Goal: Task Accomplishment & Management: Manage account settings

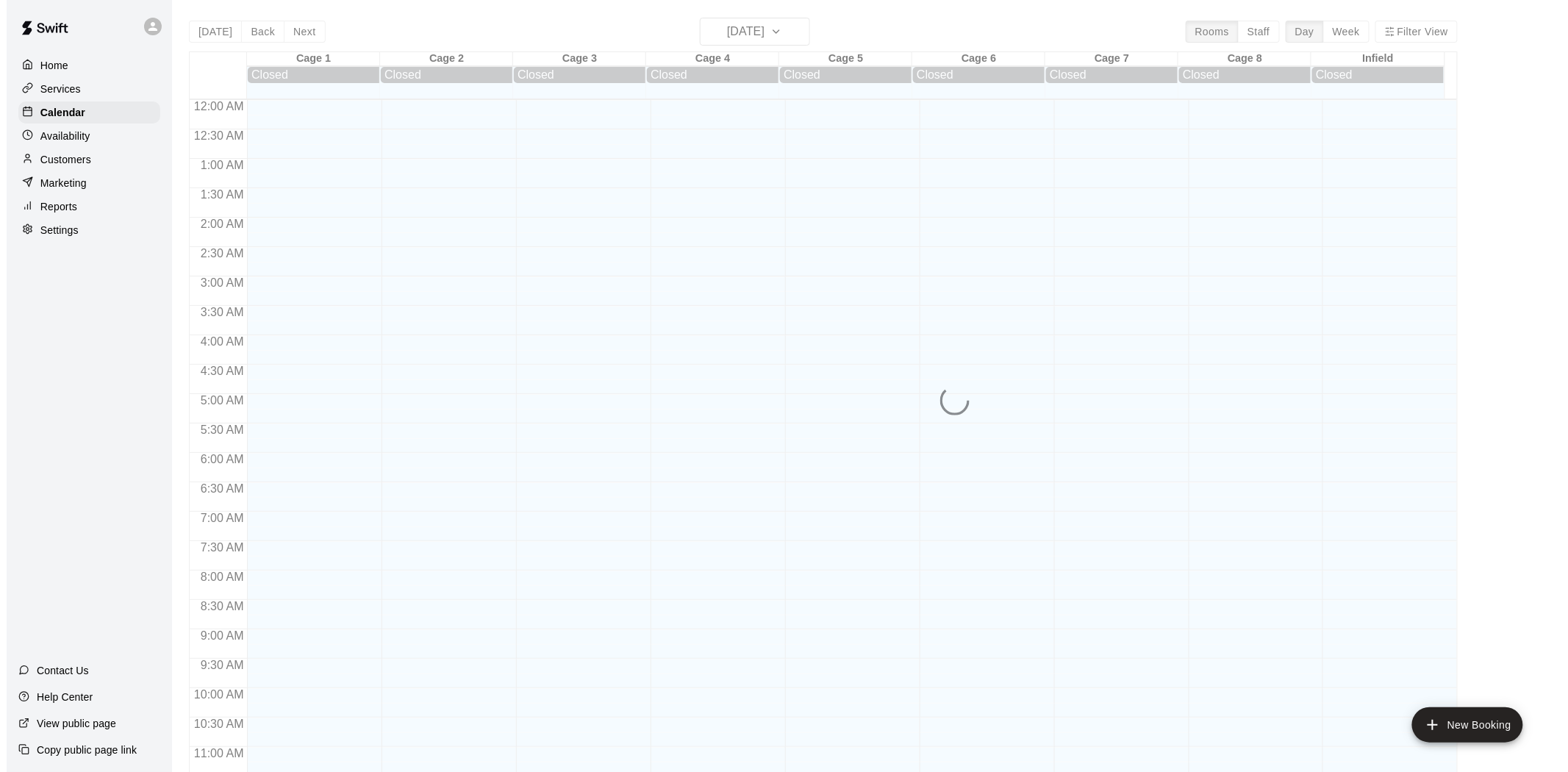
scroll to position [677, 0]
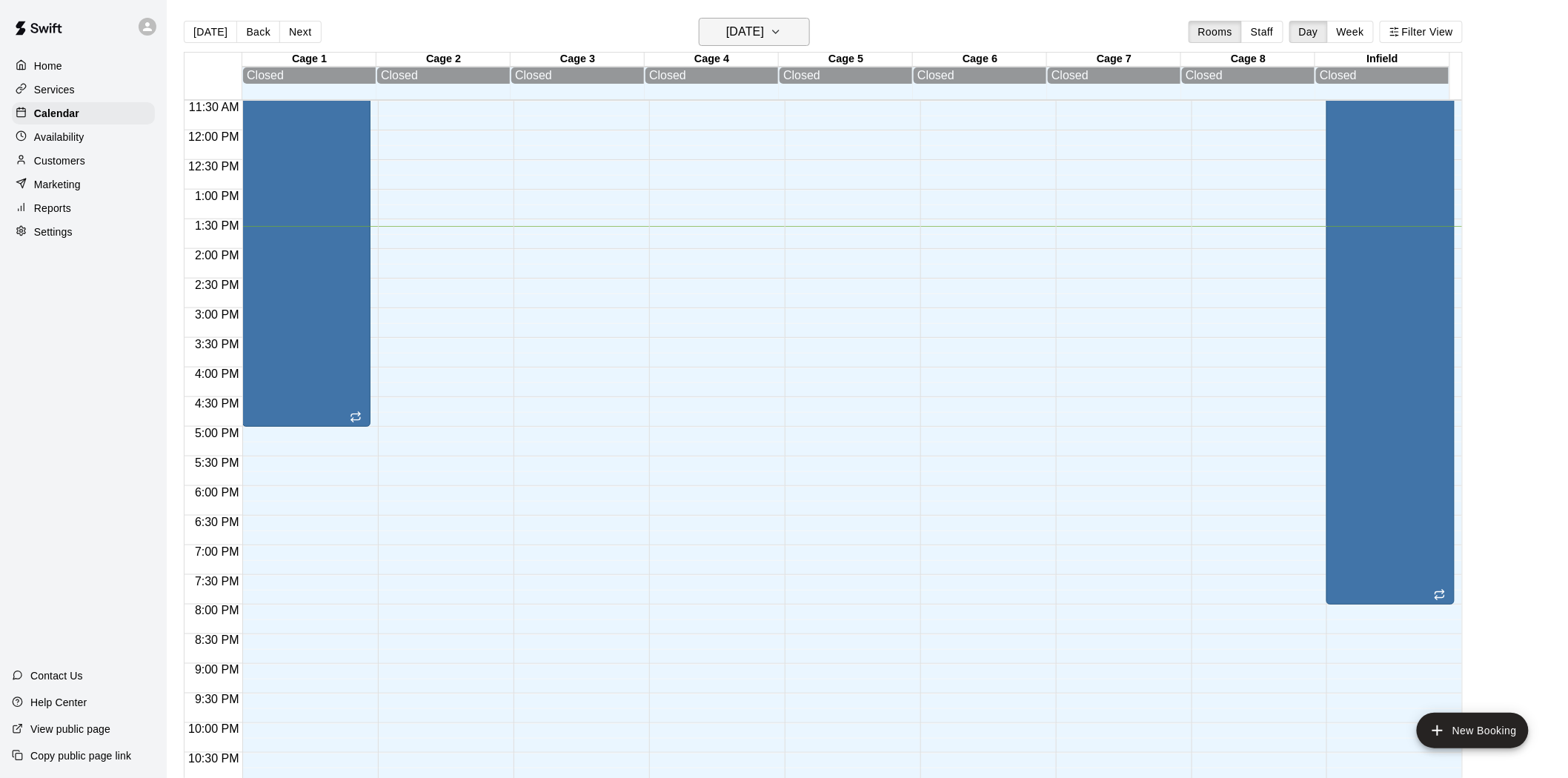
click at [764, 33] on h6 "[DATE]" at bounding box center [745, 31] width 38 height 20
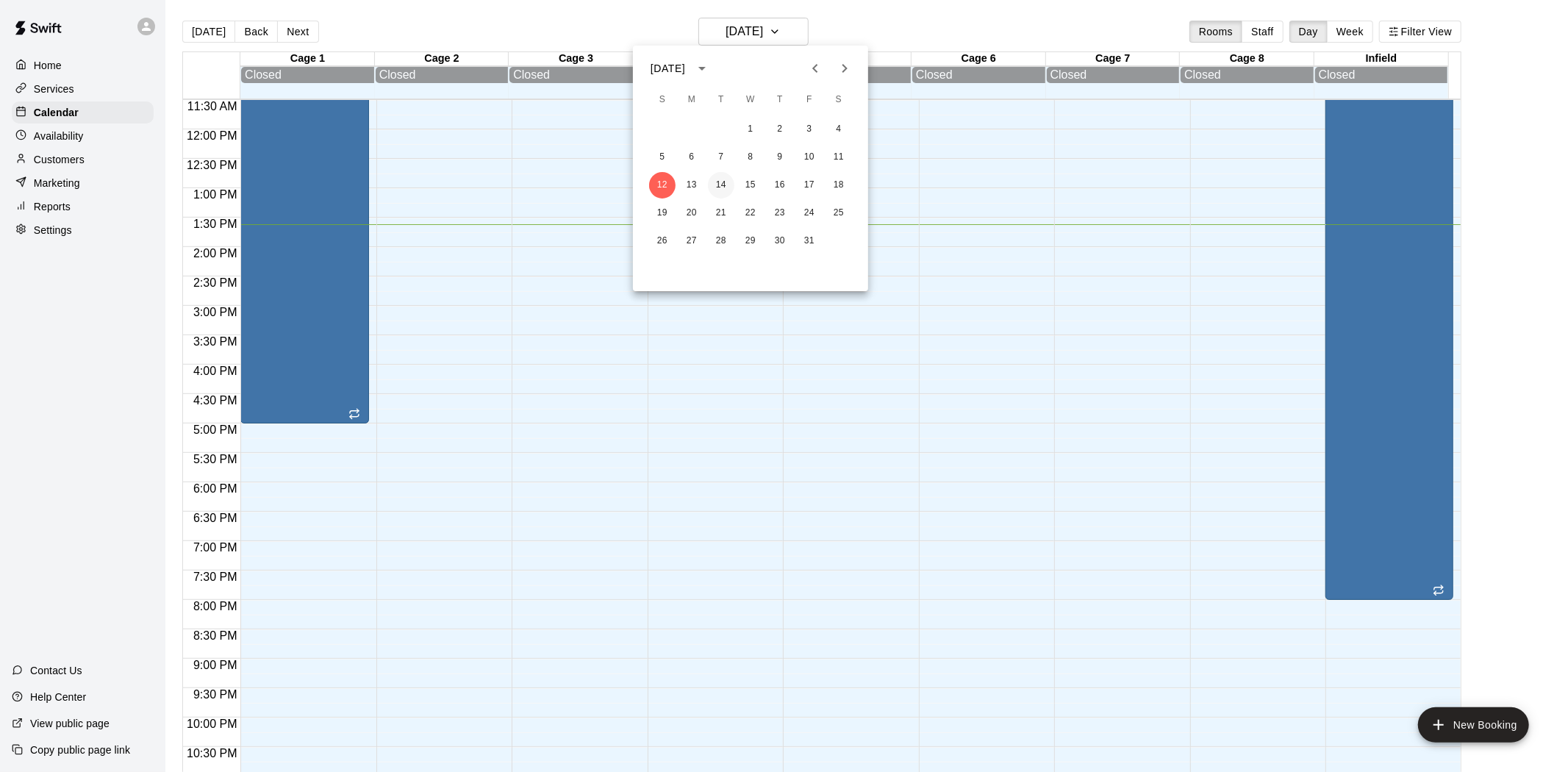
click at [721, 185] on button "14" at bounding box center [721, 186] width 26 height 27
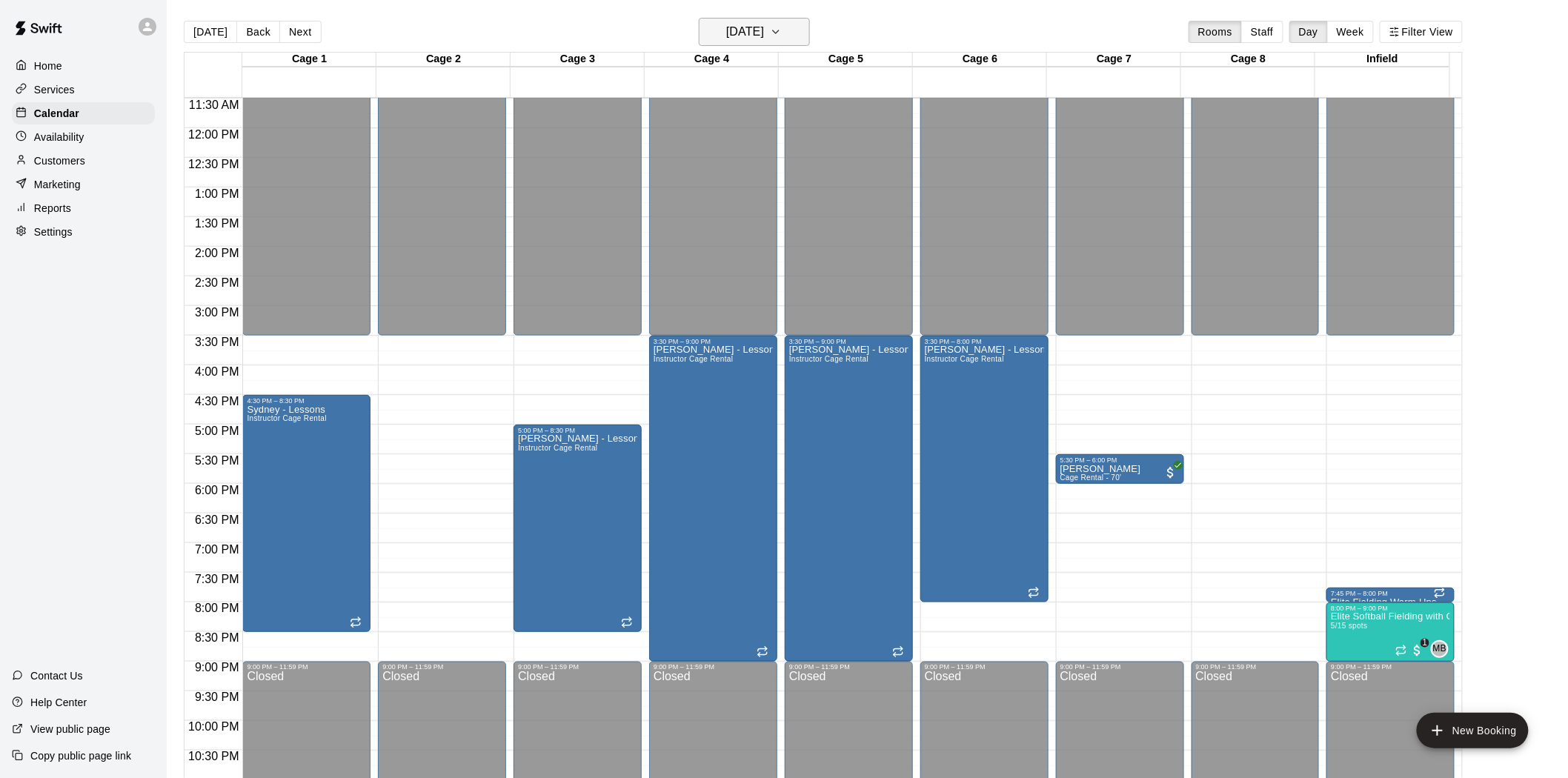
click at [743, 28] on h6 "[DATE]" at bounding box center [745, 31] width 38 height 20
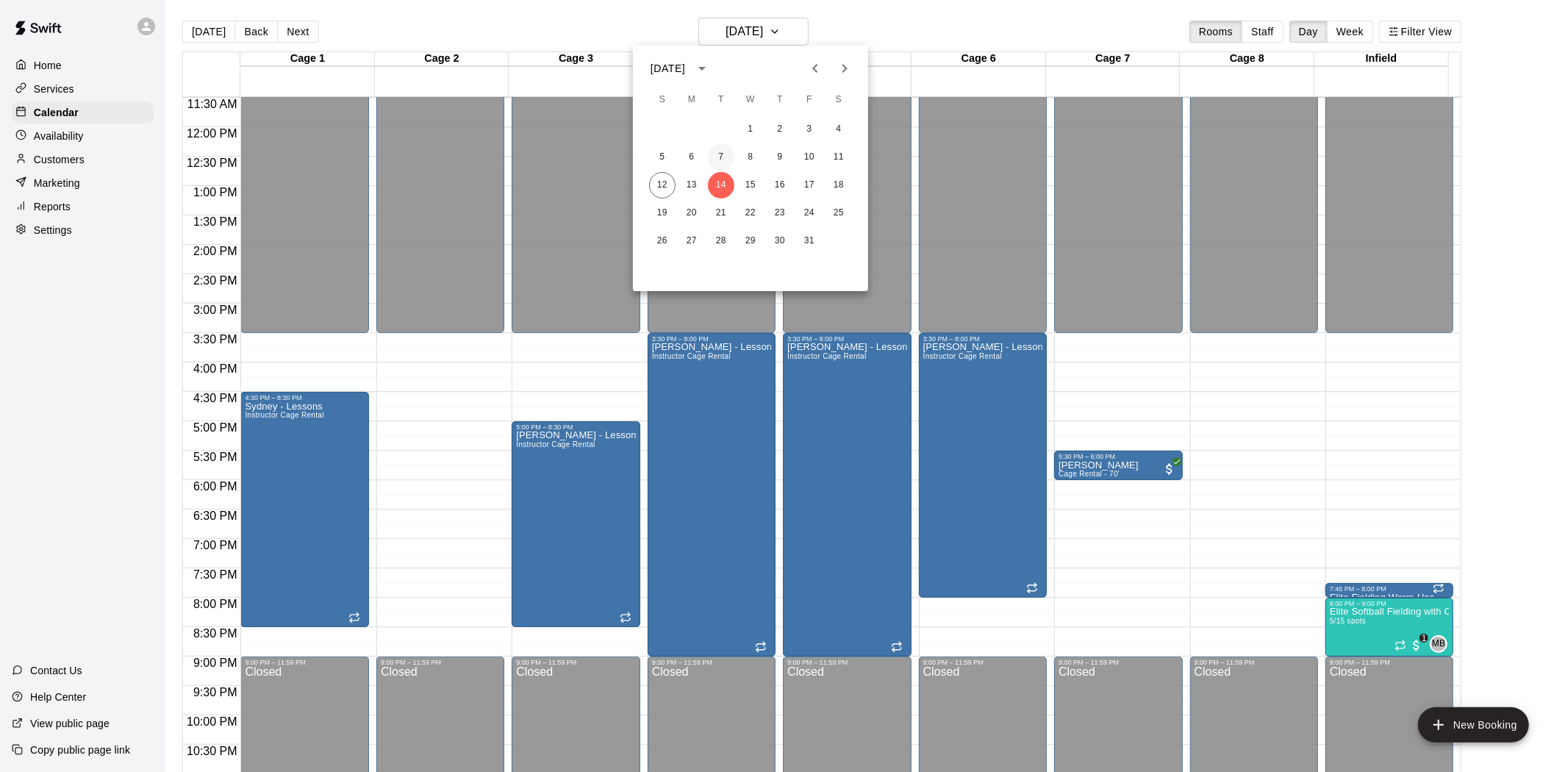
click at [728, 157] on button "7" at bounding box center [721, 158] width 26 height 27
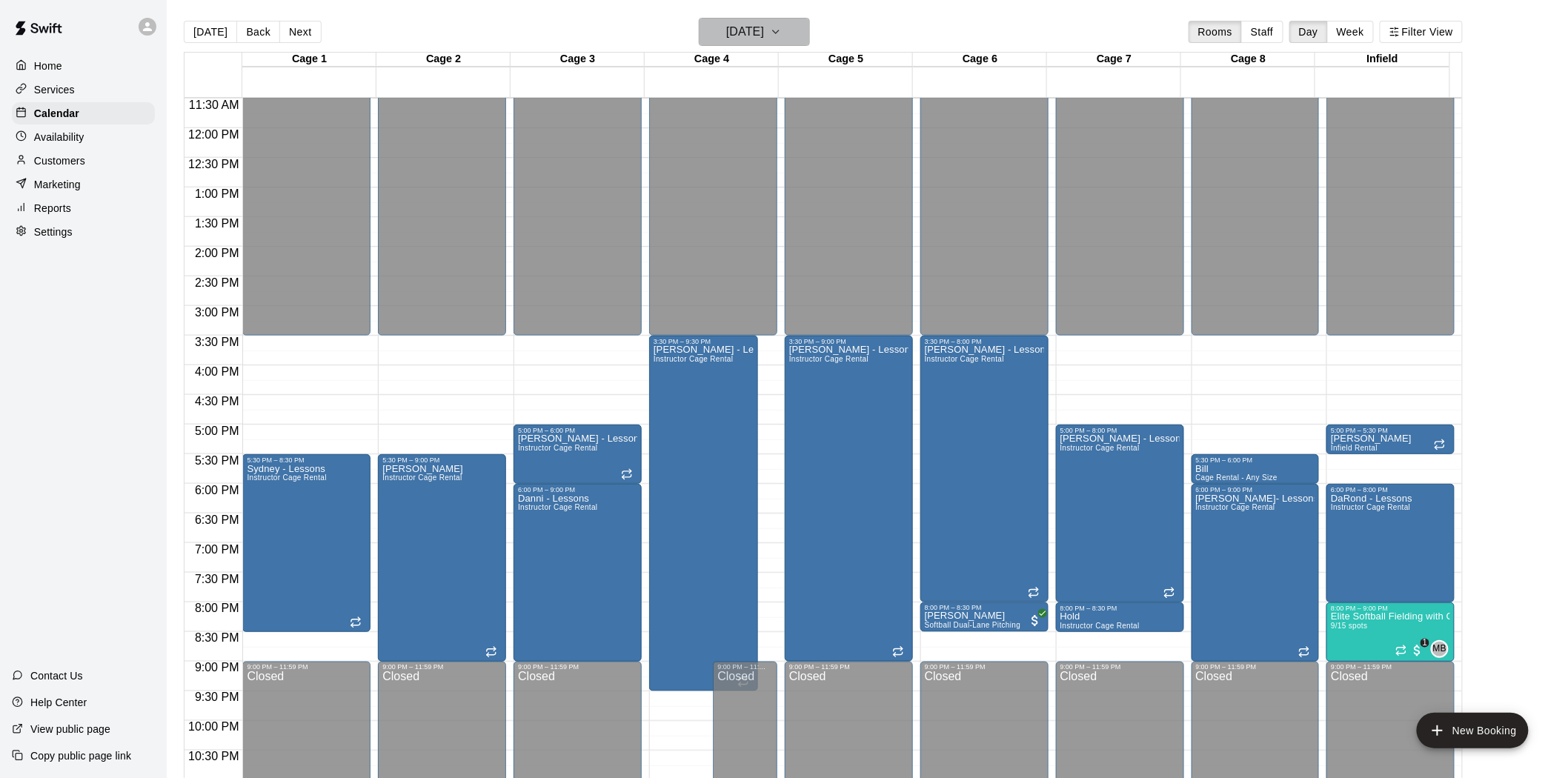
click at [752, 24] on h6 "[DATE]" at bounding box center [745, 31] width 38 height 20
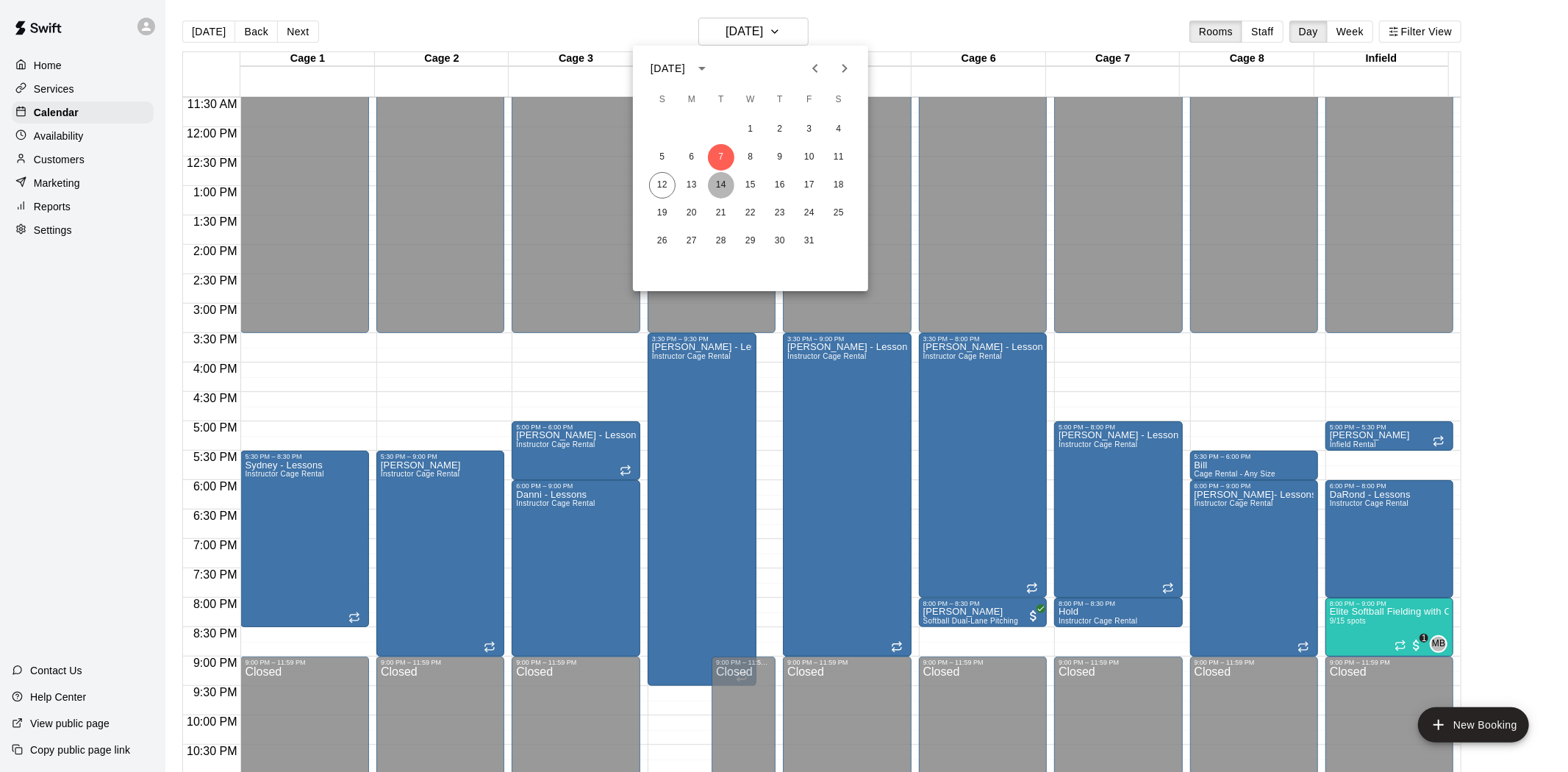
click at [726, 186] on button "14" at bounding box center [721, 186] width 26 height 27
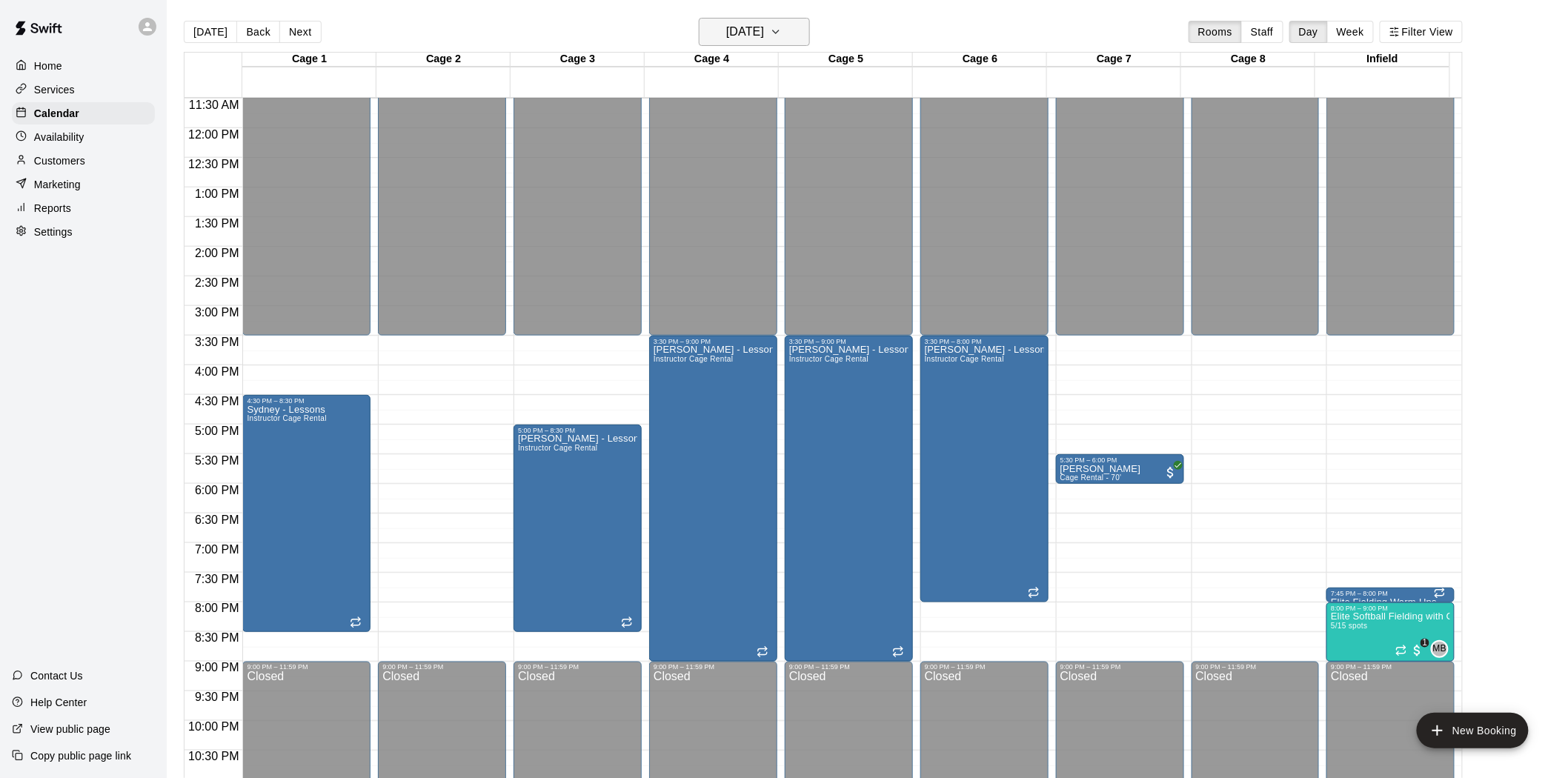
click at [749, 40] on h6 "[DATE]" at bounding box center [745, 31] width 38 height 20
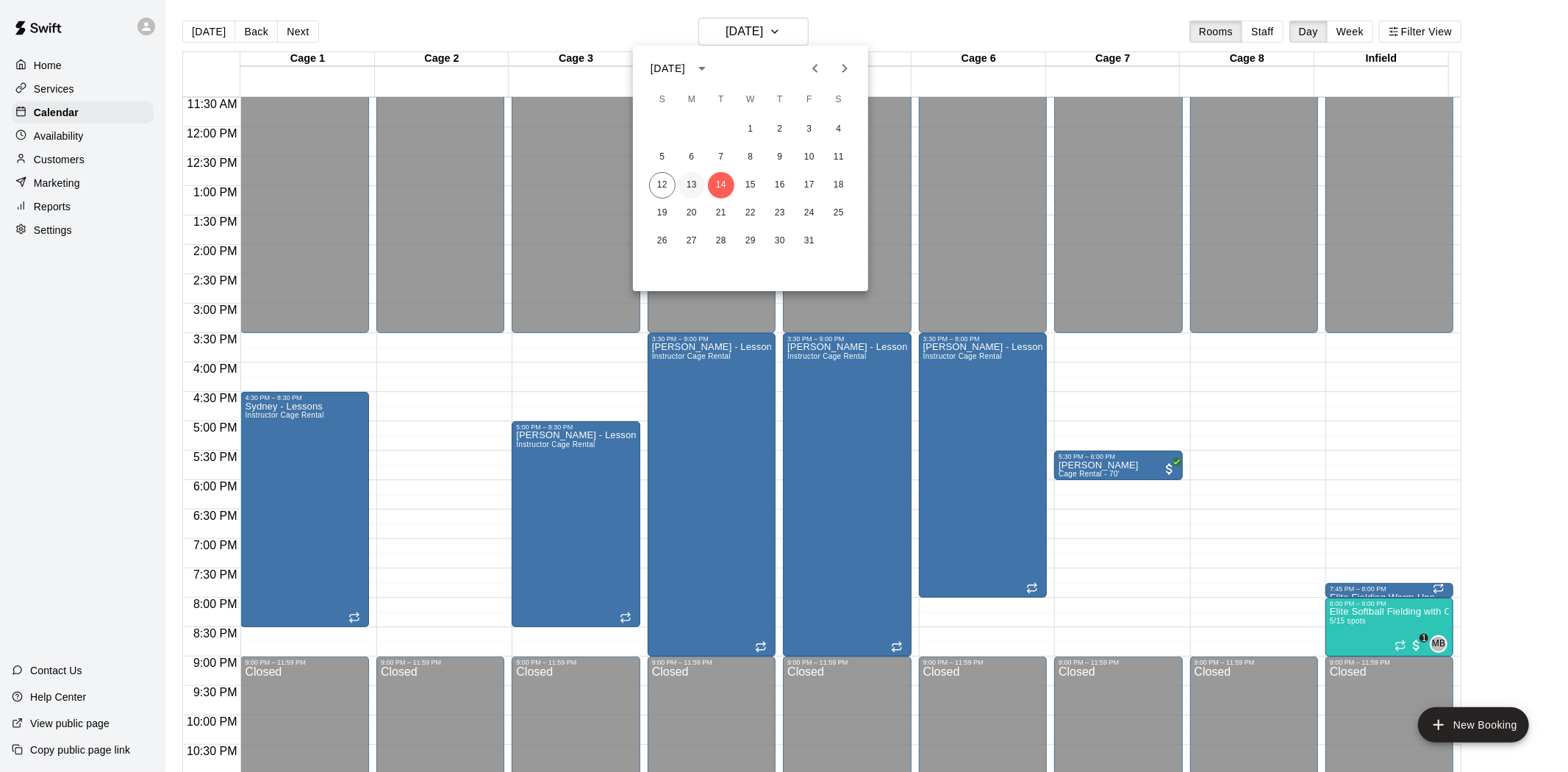
click at [699, 182] on button "13" at bounding box center [692, 186] width 26 height 27
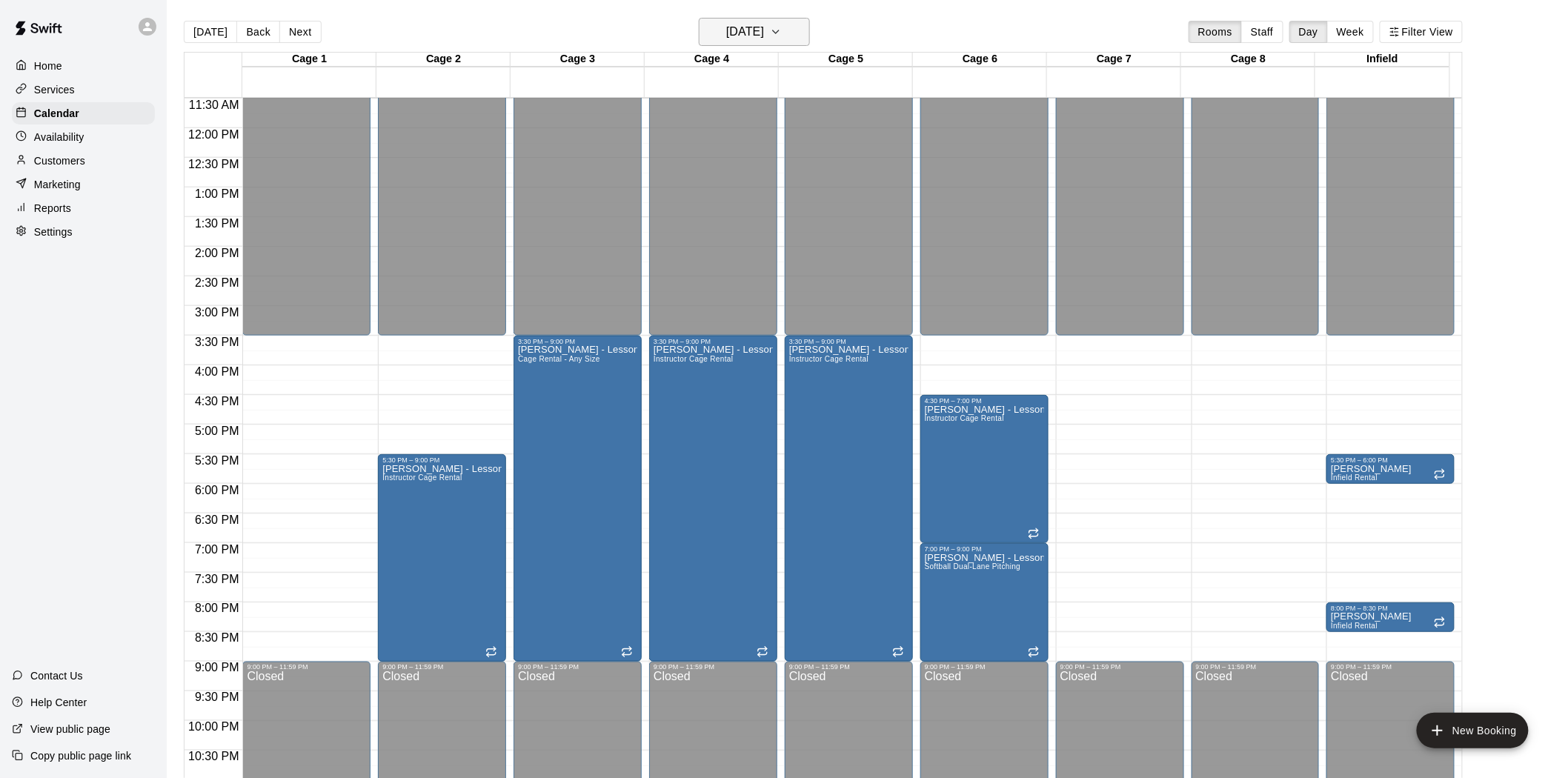
click at [734, 26] on h6 "[DATE]" at bounding box center [745, 31] width 38 height 20
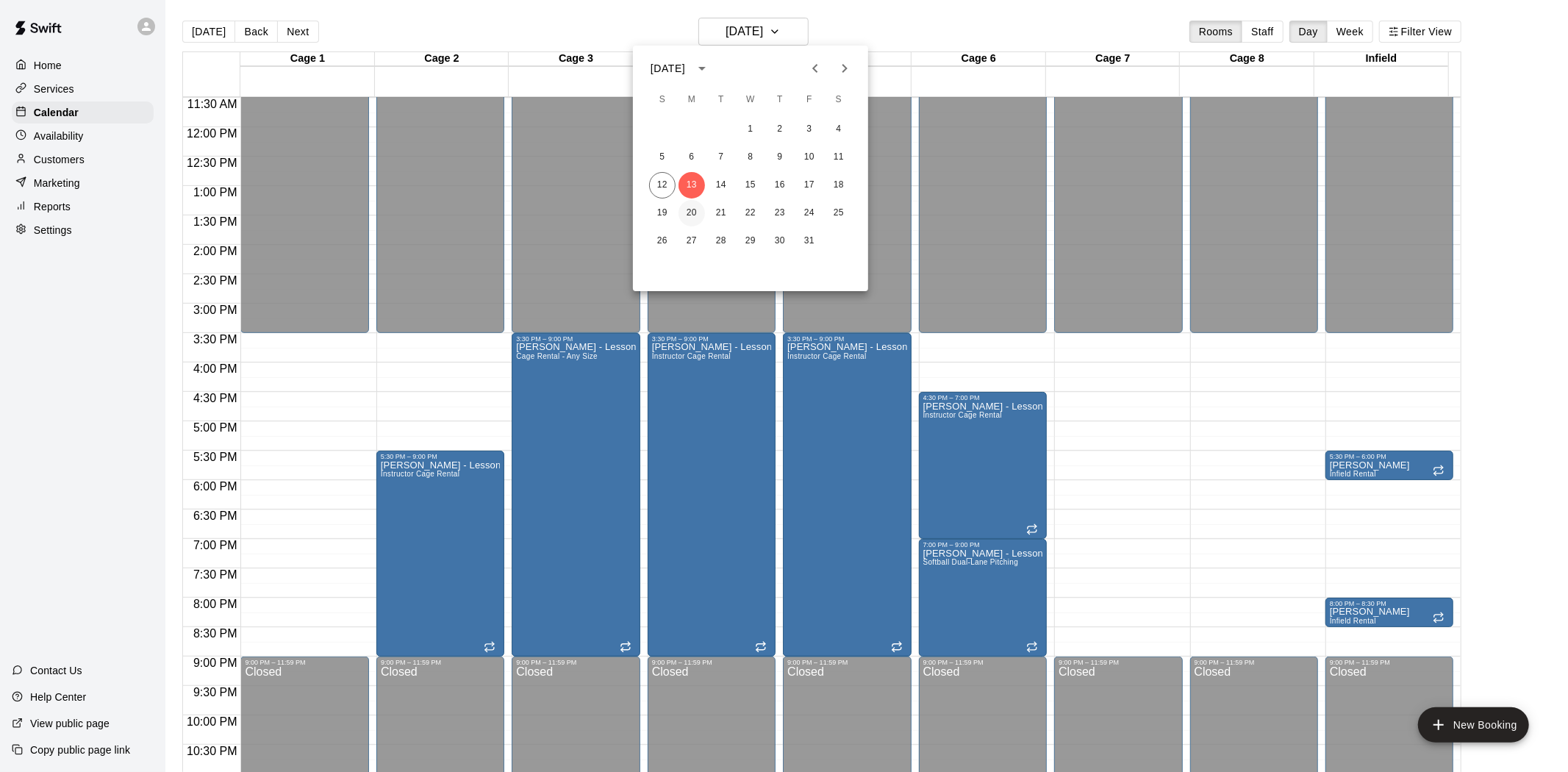
click at [692, 211] on button "20" at bounding box center [692, 214] width 26 height 27
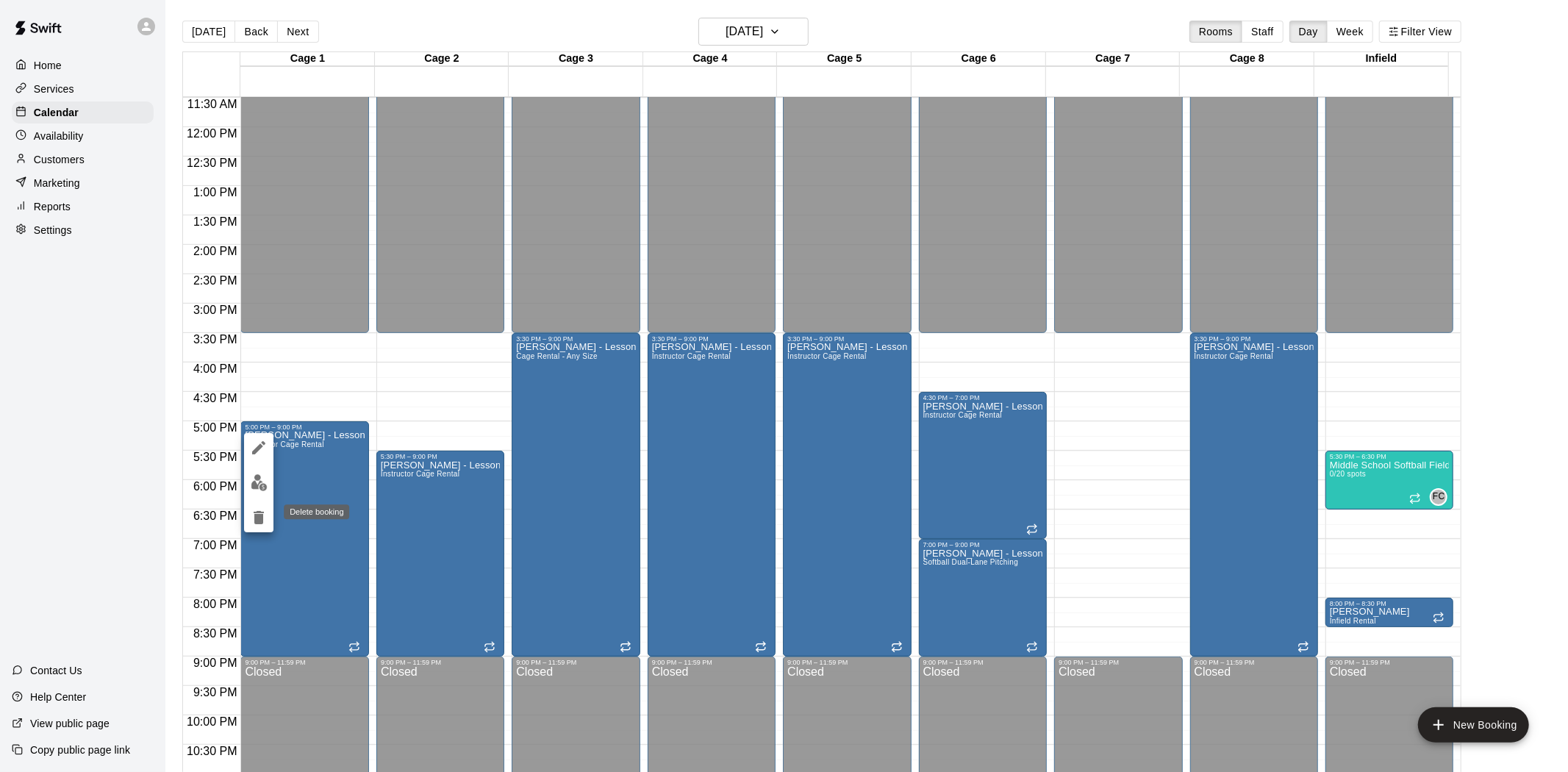
click at [253, 522] on icon "delete" at bounding box center [259, 518] width 18 height 18
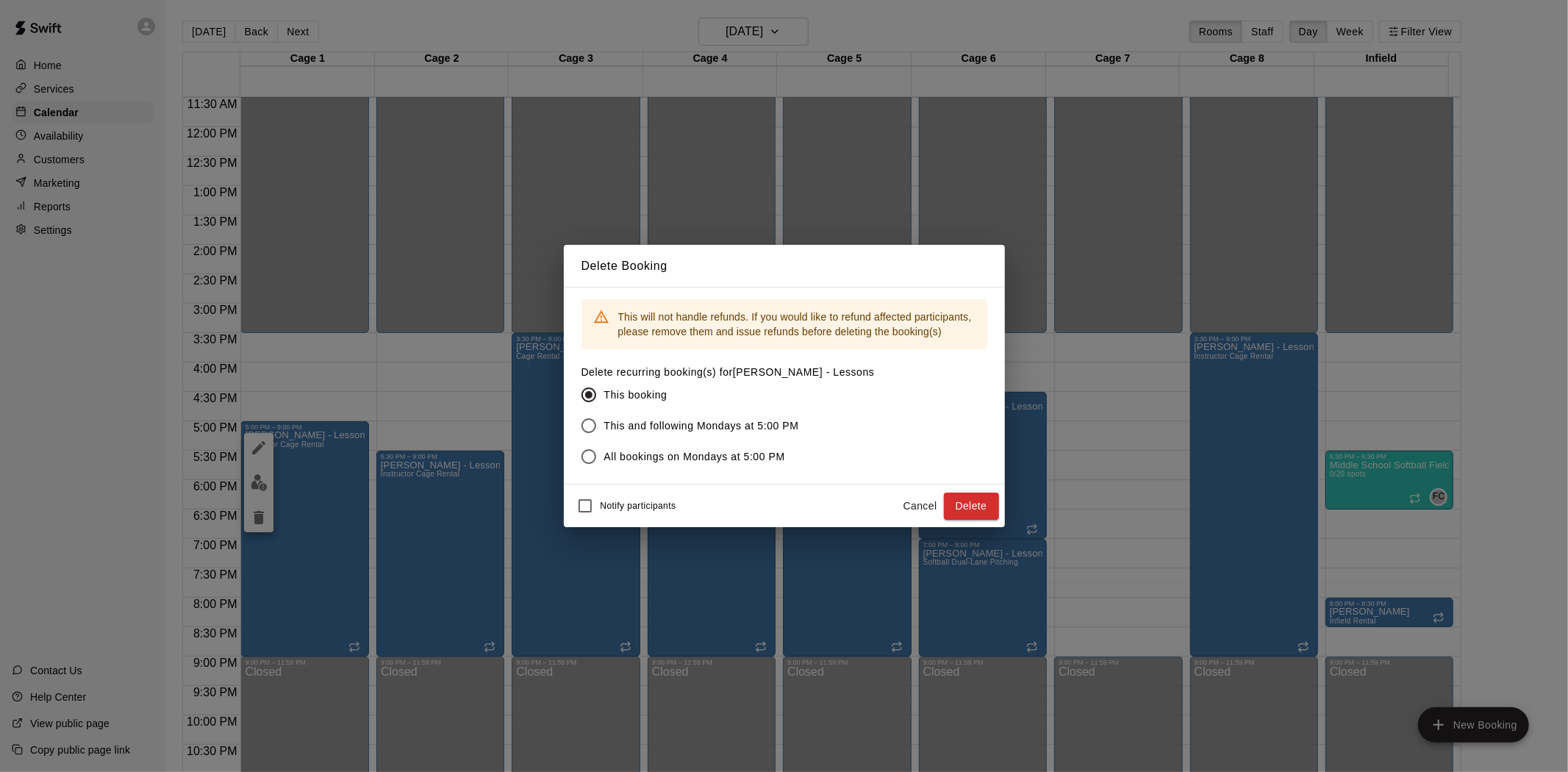
drag, startPoint x: 987, startPoint y: 509, endPoint x: 965, endPoint y: 444, distance: 68.6
click at [986, 509] on button "Delete" at bounding box center [971, 506] width 55 height 27
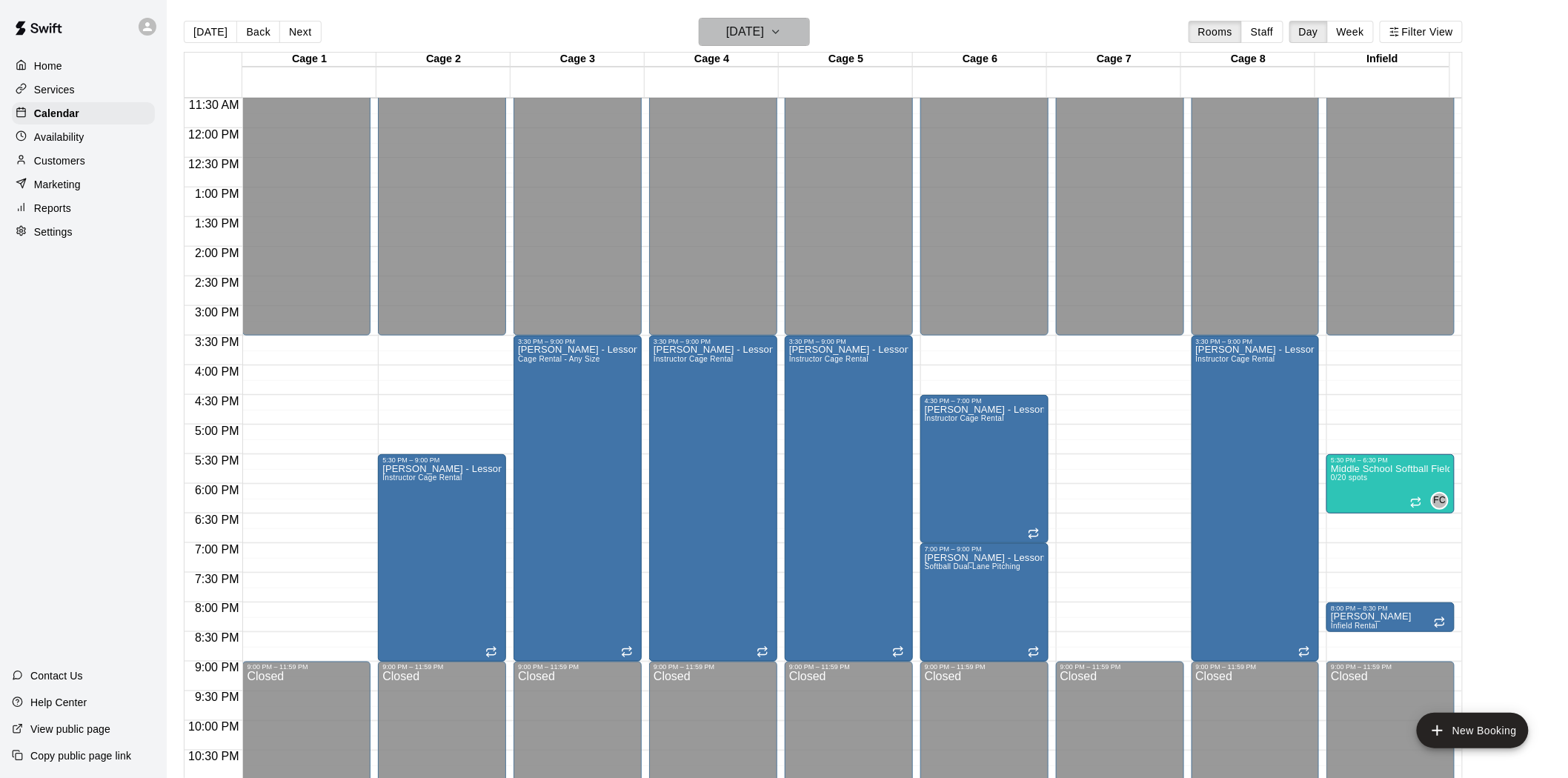
click at [764, 32] on h6 "[DATE]" at bounding box center [745, 31] width 38 height 20
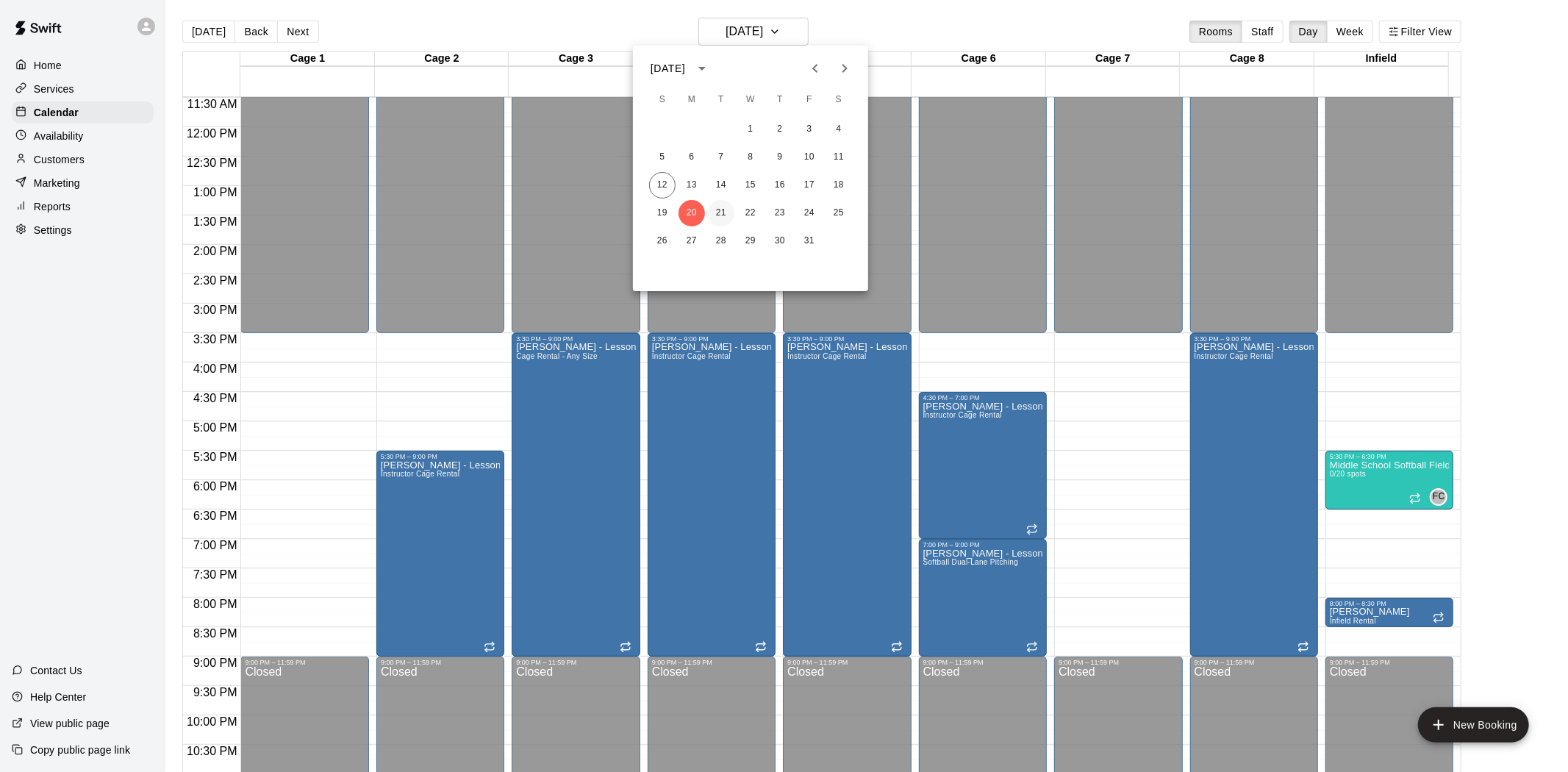
click at [714, 214] on button "21" at bounding box center [721, 214] width 26 height 27
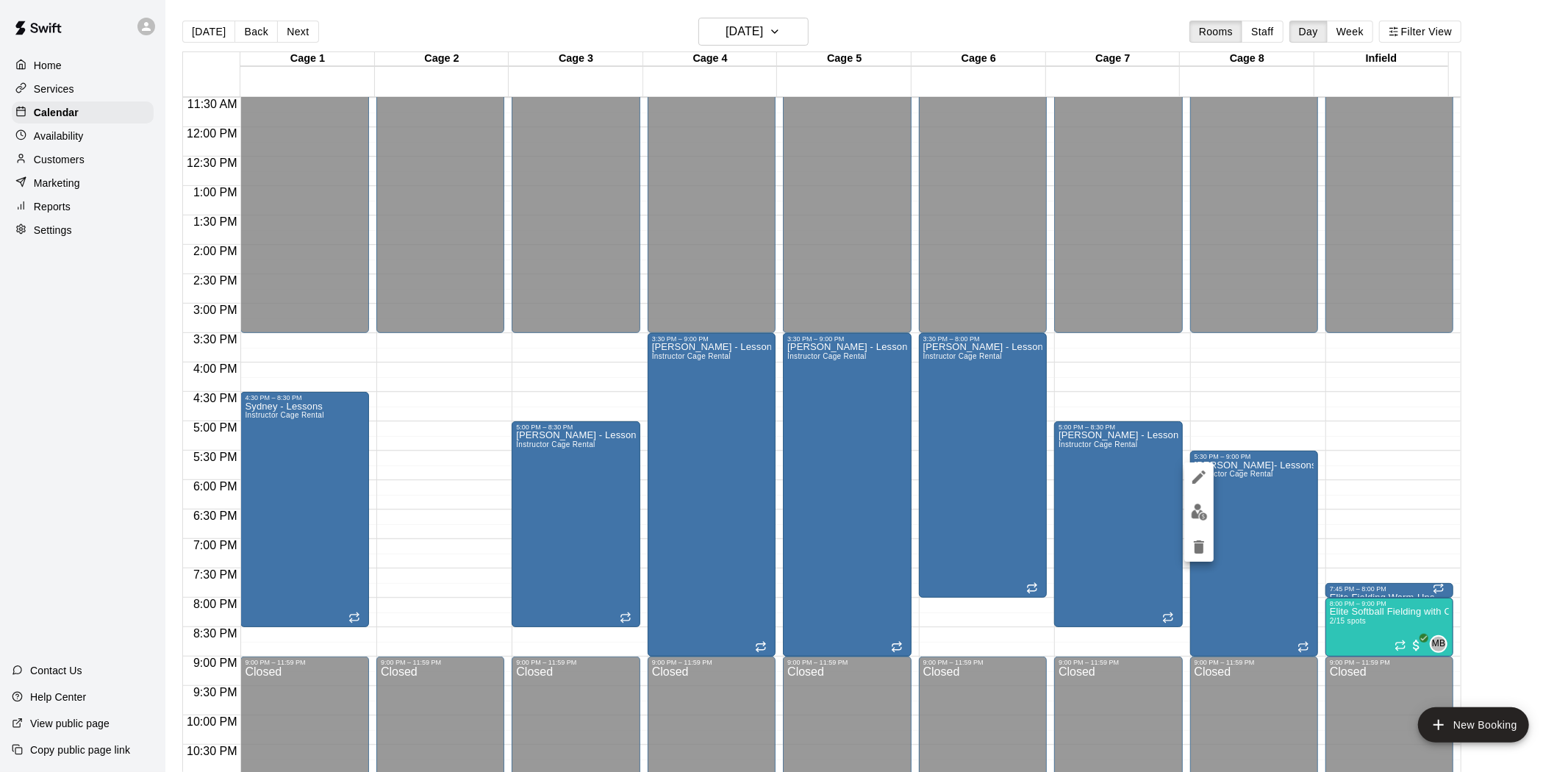
click at [1198, 550] on icon "delete" at bounding box center [1199, 547] width 10 height 13
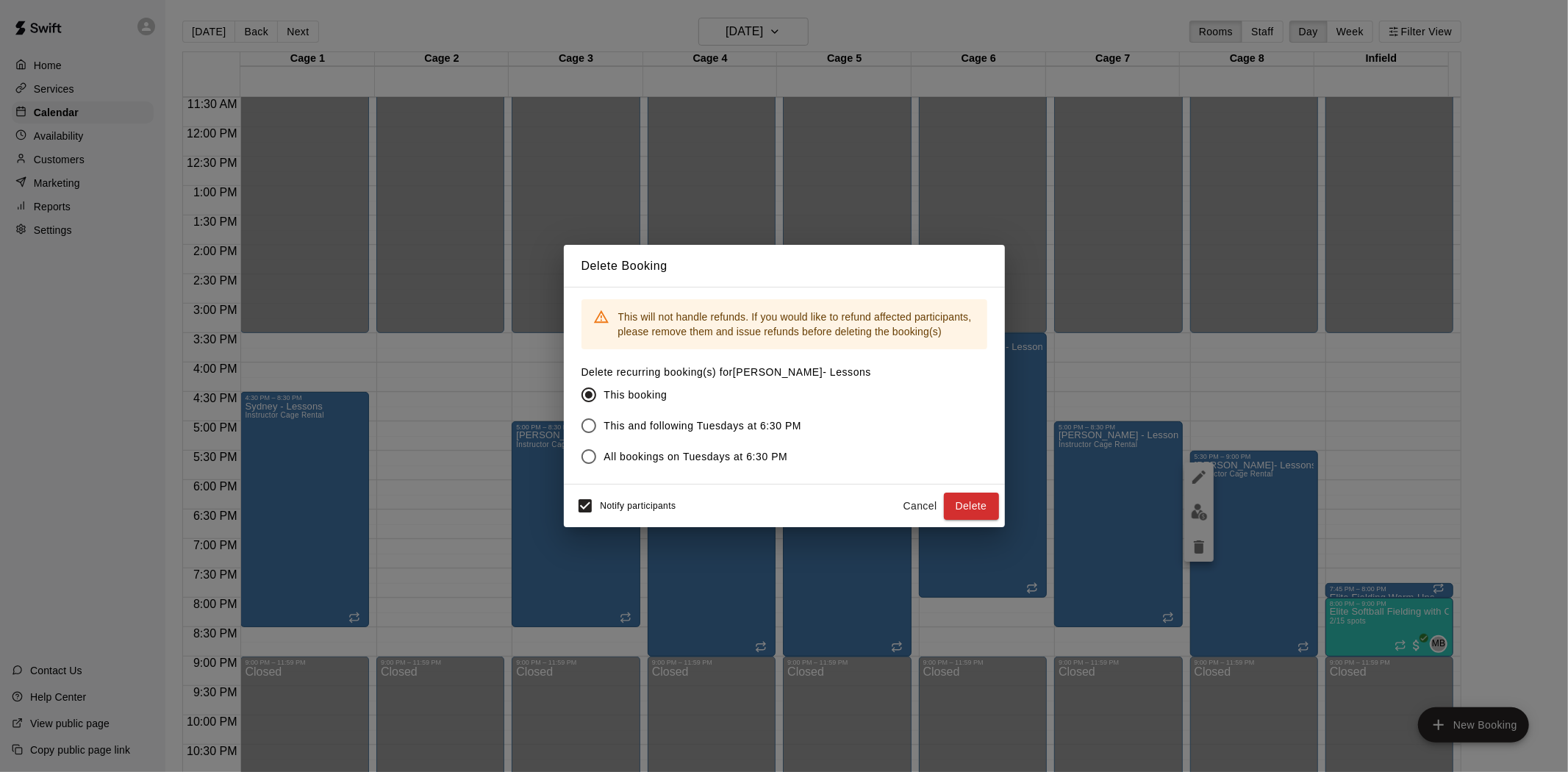
click at [620, 515] on div "Notify participants" at bounding box center [623, 506] width 107 height 31
click at [636, 504] on span "Notify participants" at bounding box center [638, 506] width 76 height 10
click at [973, 504] on button "Delete" at bounding box center [971, 506] width 55 height 27
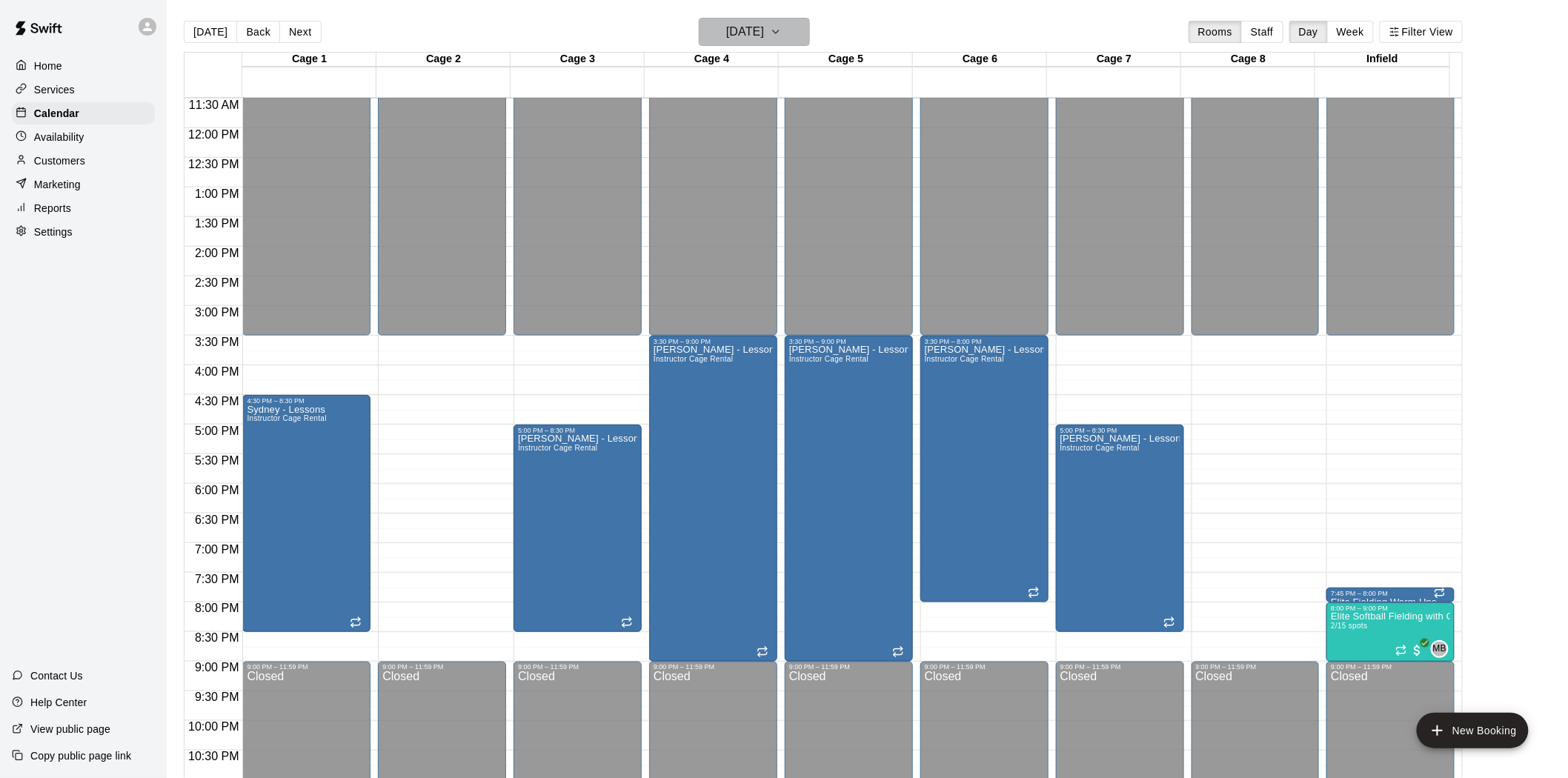
click at [764, 27] on h6 "[DATE]" at bounding box center [745, 31] width 38 height 20
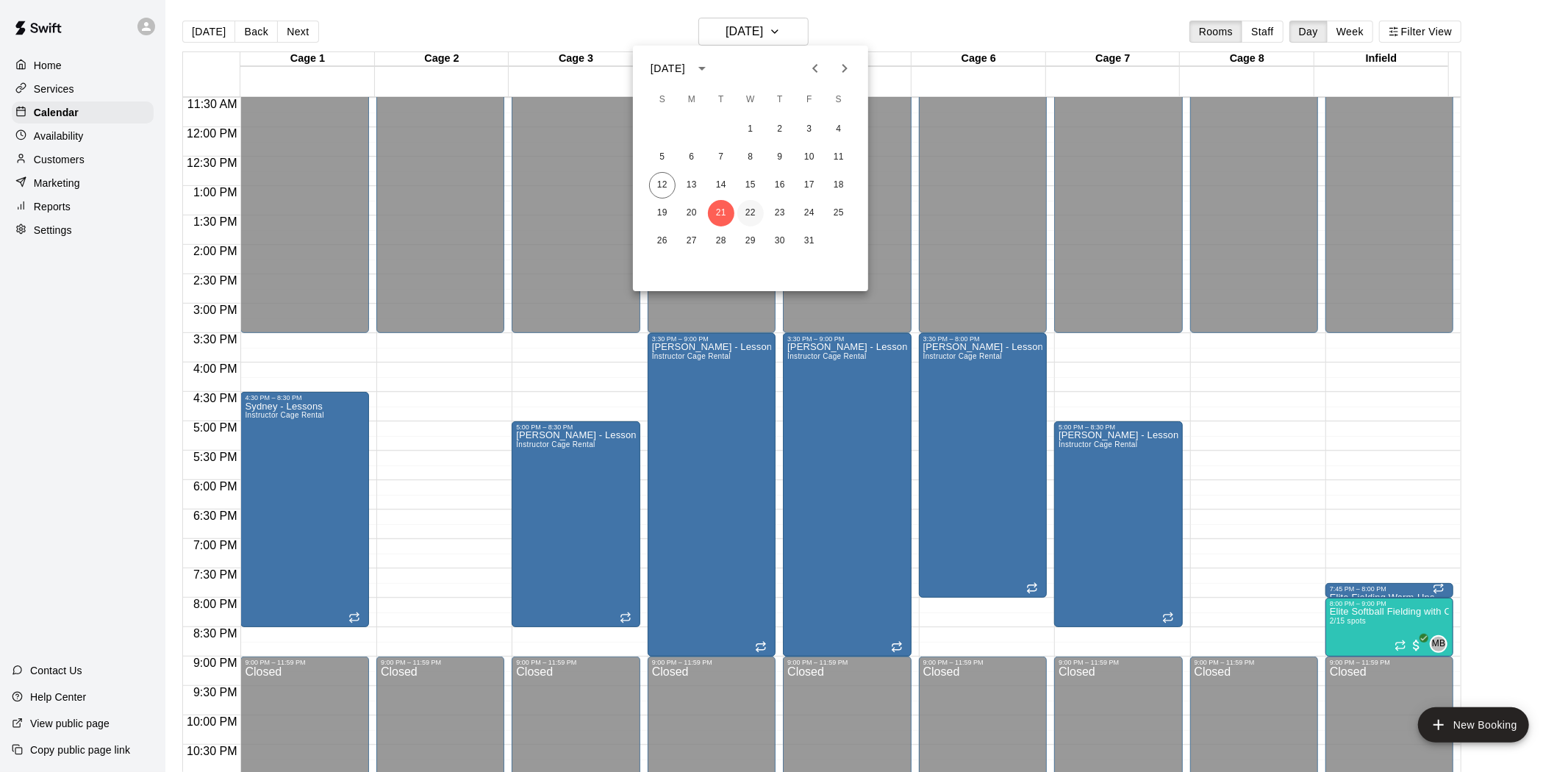
click at [748, 216] on button "22" at bounding box center [750, 214] width 26 height 27
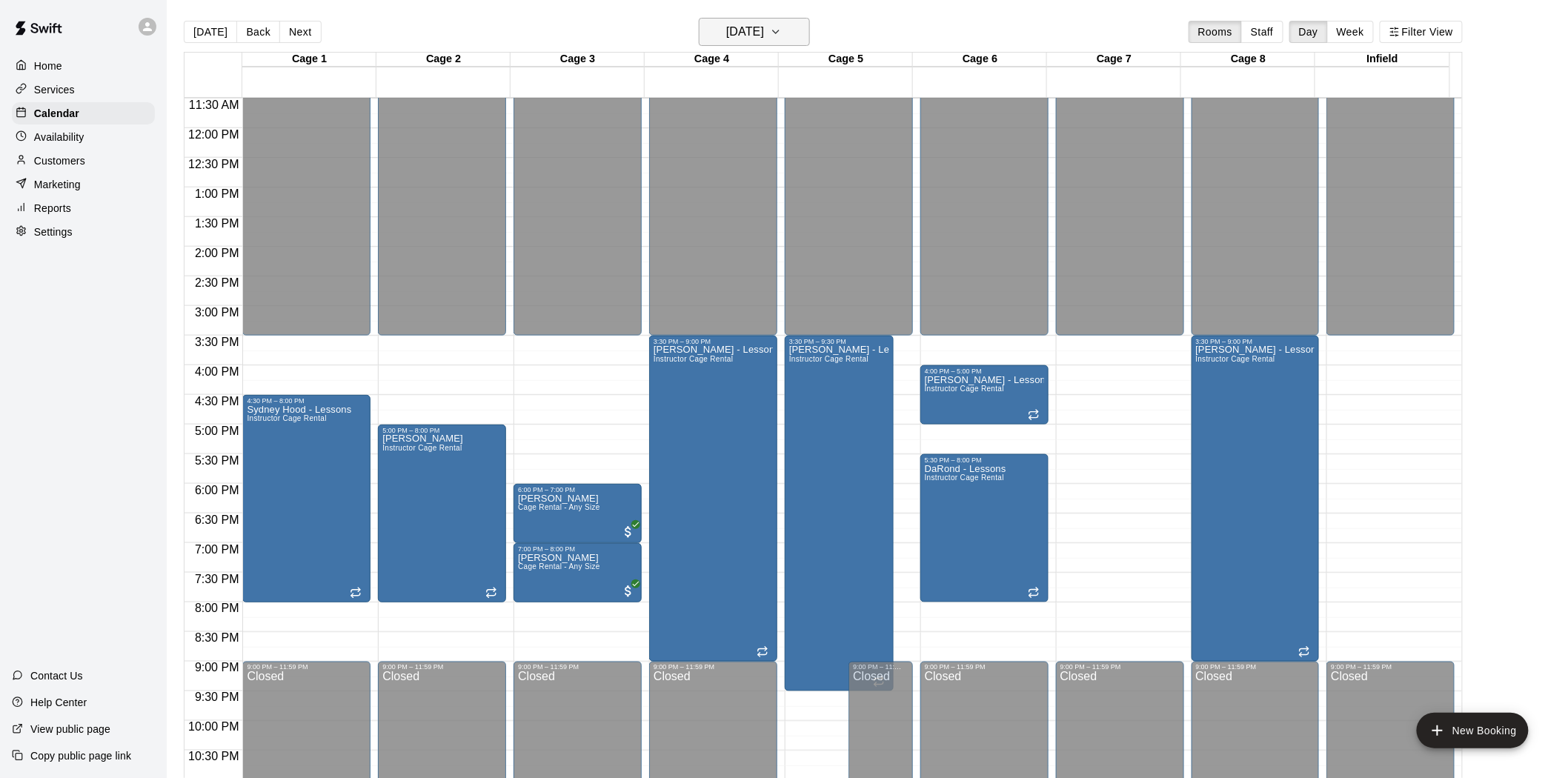
click at [749, 40] on h6 "[DATE]" at bounding box center [745, 31] width 38 height 20
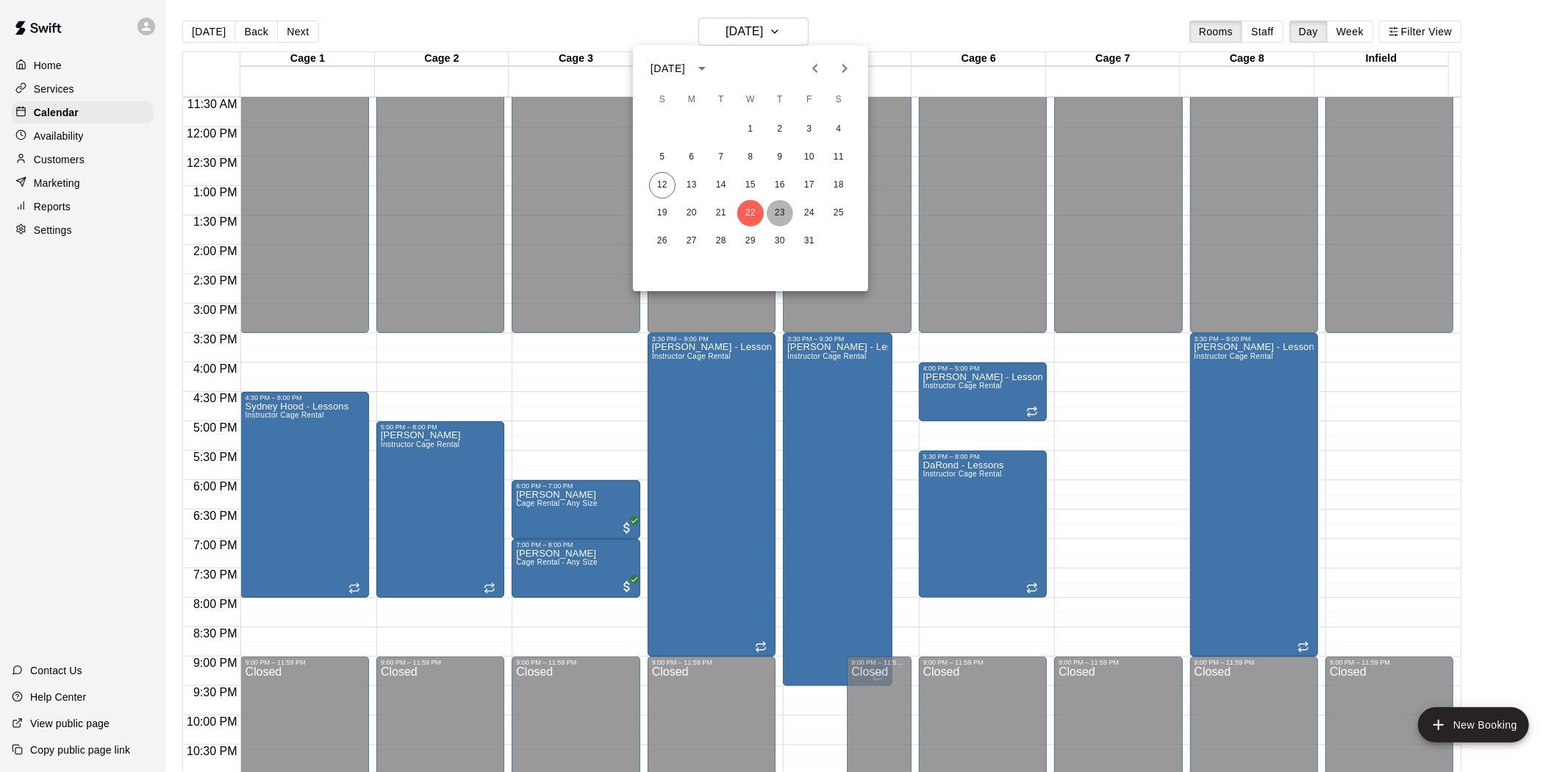
click at [788, 211] on button "23" at bounding box center [780, 214] width 26 height 27
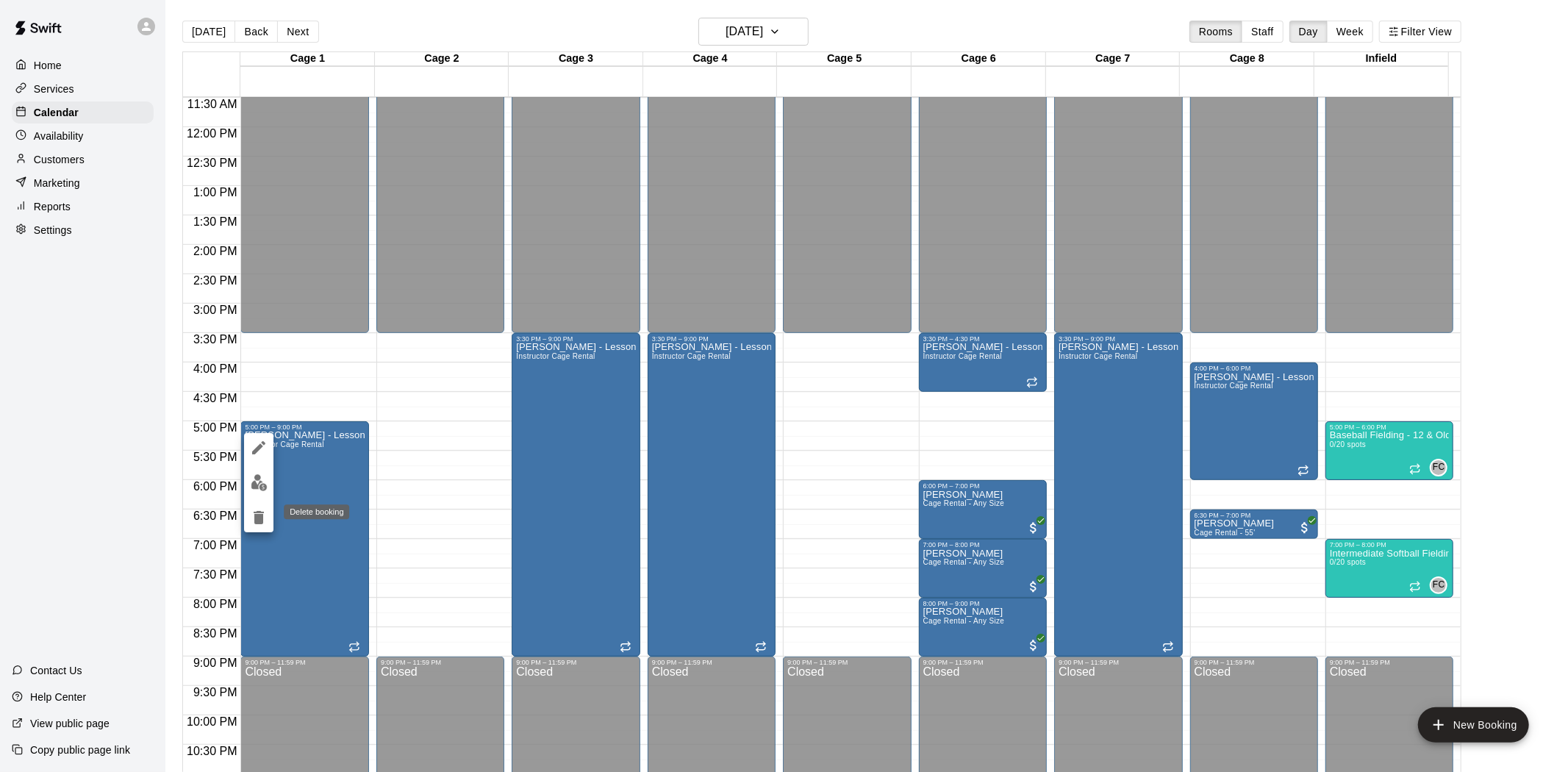
click at [260, 525] on icon "delete" at bounding box center [259, 518] width 18 height 18
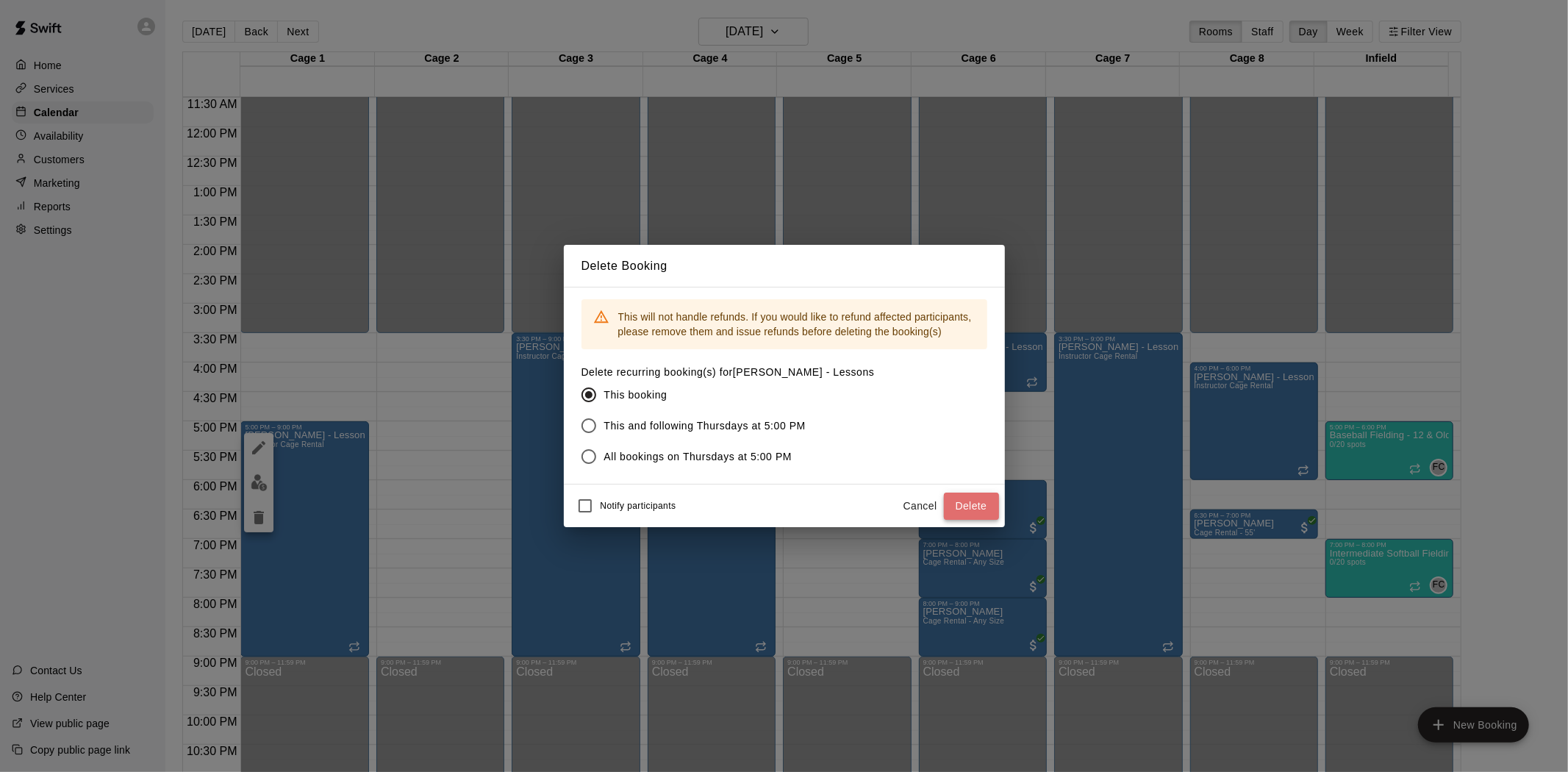
click at [973, 501] on button "Delete" at bounding box center [971, 506] width 55 height 27
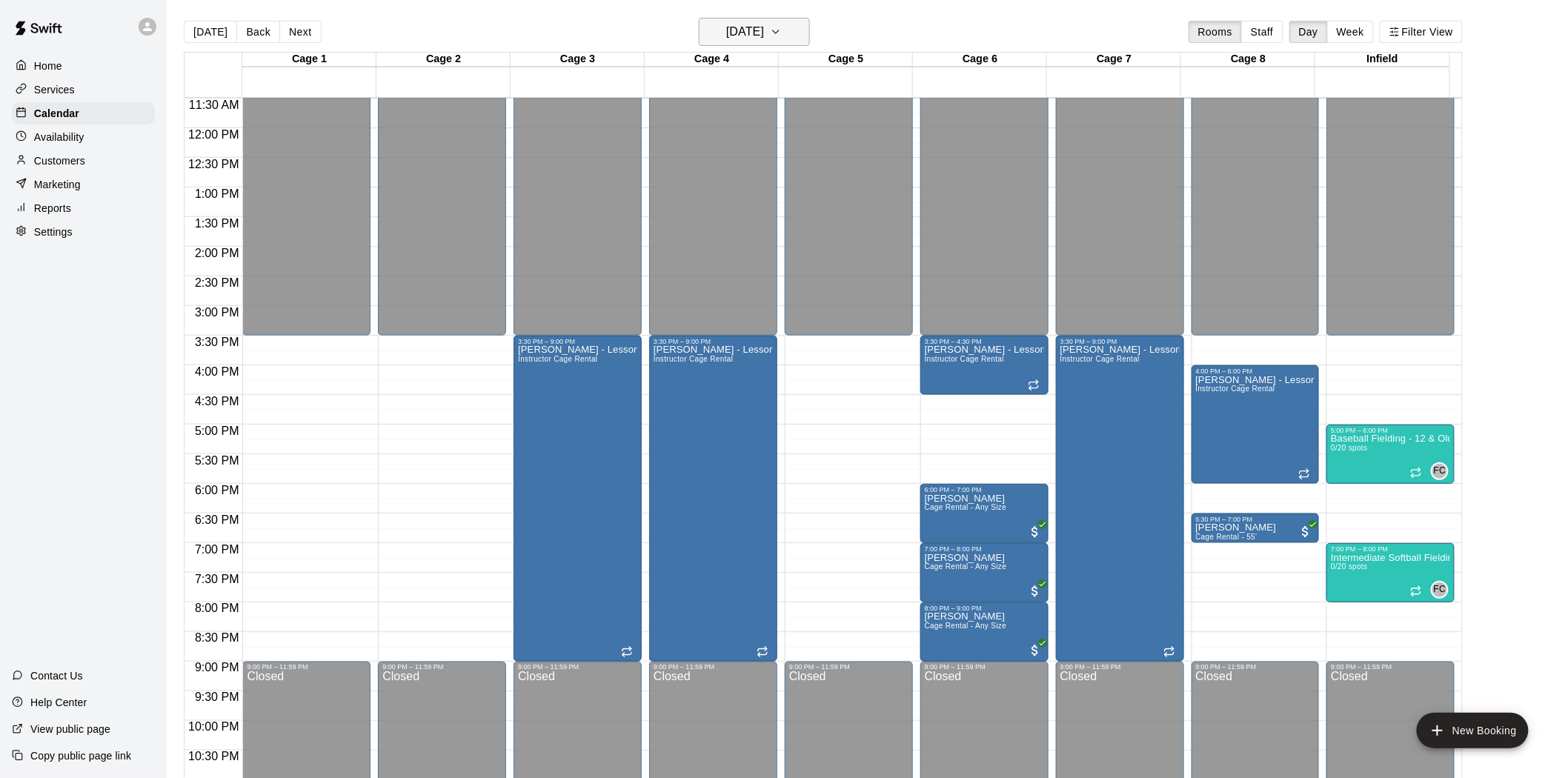
click at [793, 32] on button "[DATE]" at bounding box center [753, 32] width 111 height 28
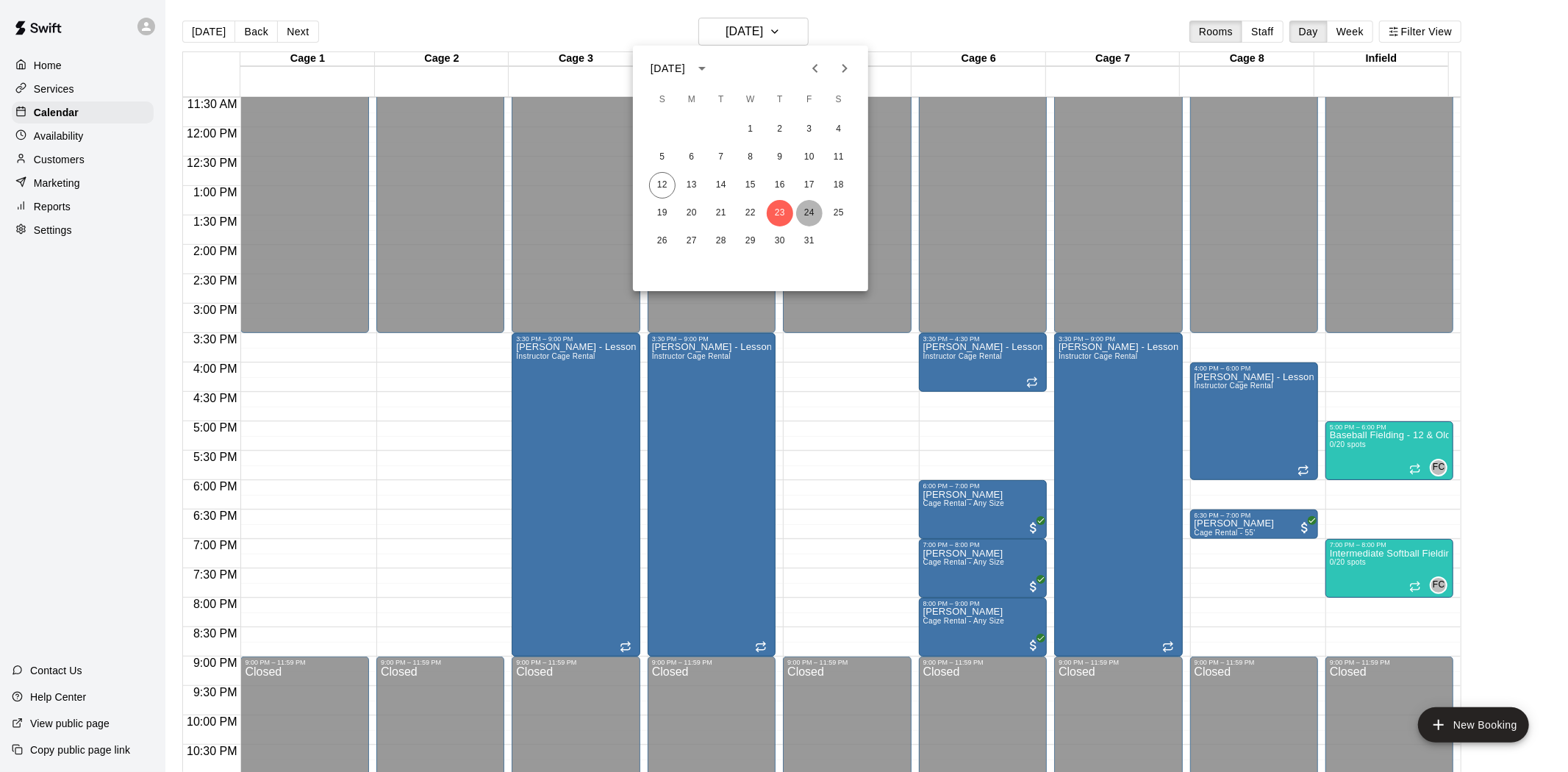
click at [803, 211] on button "24" at bounding box center [809, 214] width 26 height 27
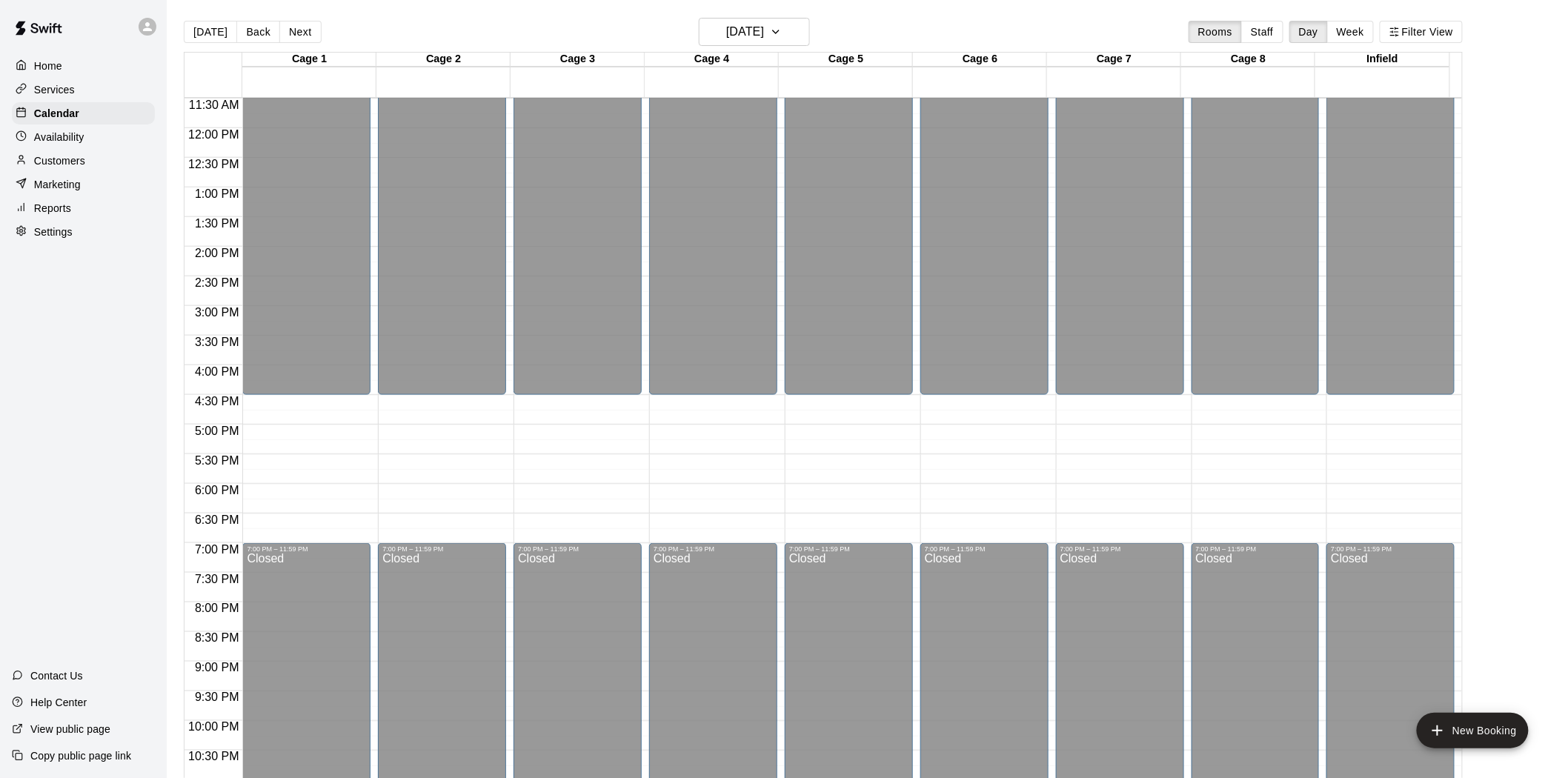
click at [796, 49] on div "[DATE] Back [DATE][DATE] Rooms Staff Day Week Filter View" at bounding box center [823, 35] width 1279 height 34
click at [764, 31] on h6 "[DATE]" at bounding box center [745, 31] width 38 height 20
